Goal: Task Accomplishment & Management: Manage account settings

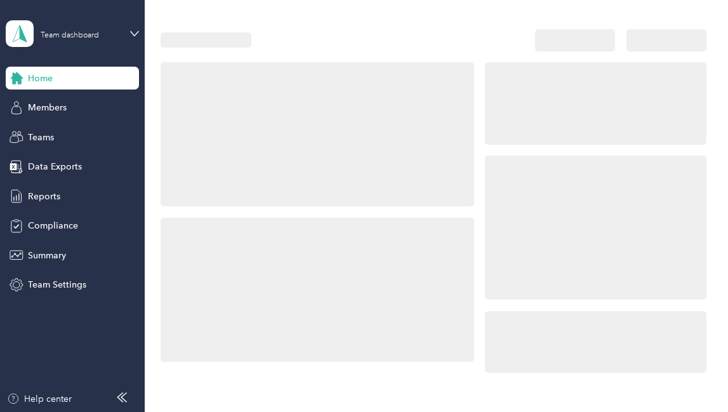
scroll to position [52, 0]
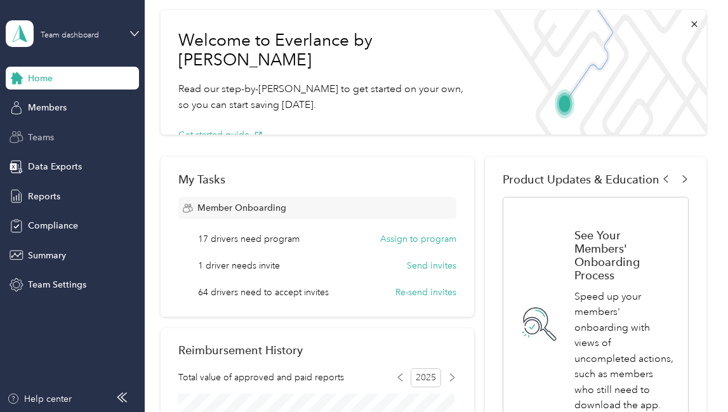
click at [46, 142] on span "Teams" at bounding box center [41, 137] width 26 height 13
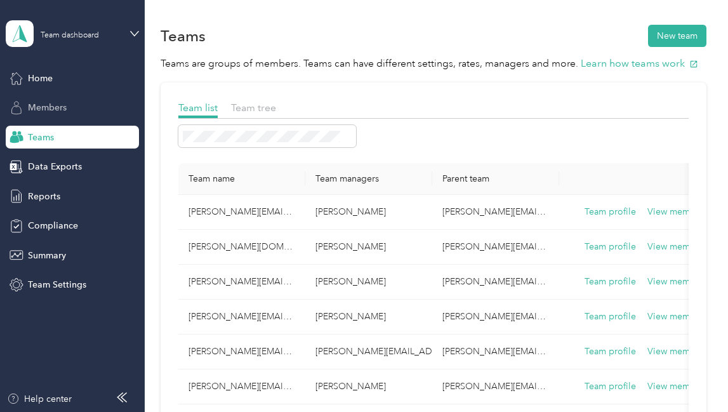
click at [57, 98] on div "Members" at bounding box center [72, 108] width 133 height 23
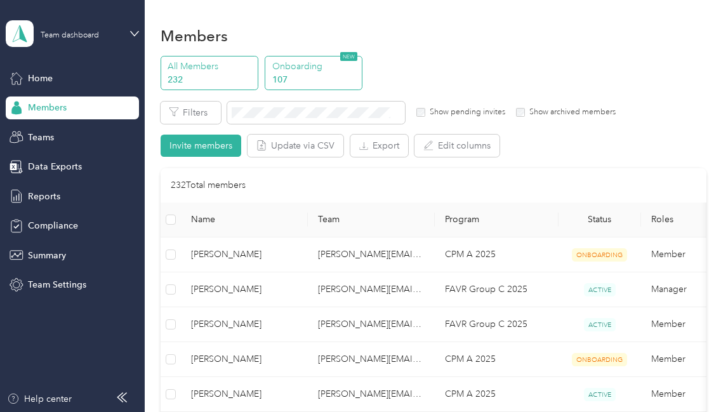
click at [303, 76] on p "107" at bounding box center [315, 79] width 86 height 13
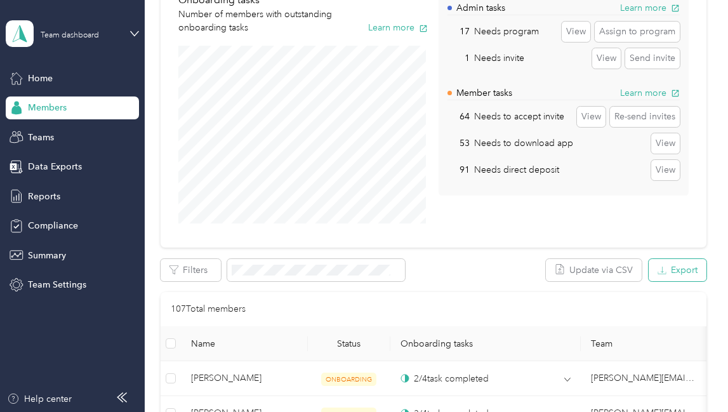
click at [677, 269] on button "Export" at bounding box center [678, 270] width 58 height 22
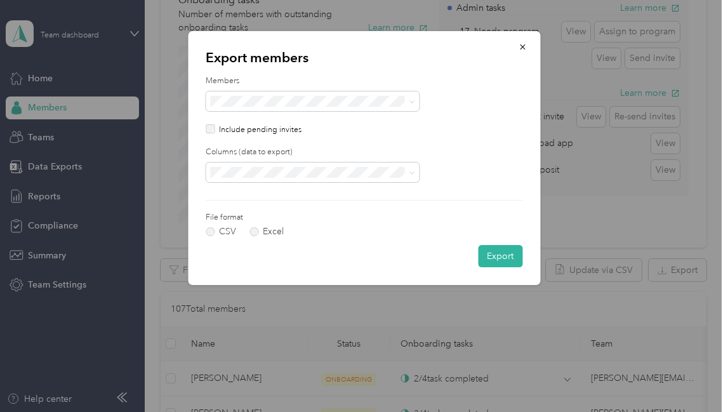
click at [231, 238] on form "Members Include pending invites Columns (data to export) File format CSV Excel …" at bounding box center [364, 172] width 317 height 192
click at [253, 227] on label "Excel" at bounding box center [267, 231] width 34 height 9
click at [502, 253] on button "Export" at bounding box center [500, 256] width 44 height 22
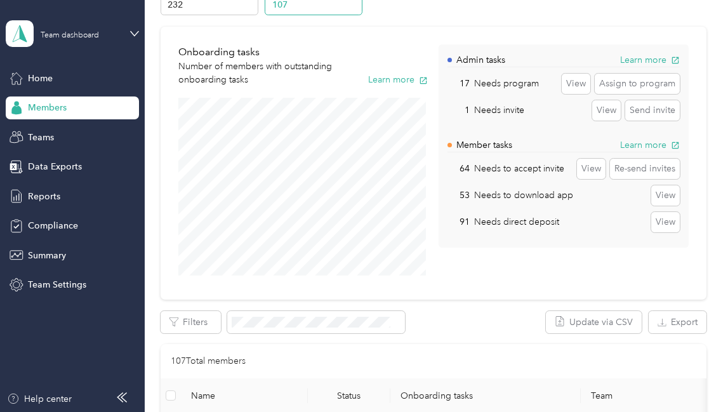
scroll to position [0, 0]
